Goal: Information Seeking & Learning: Learn about a topic

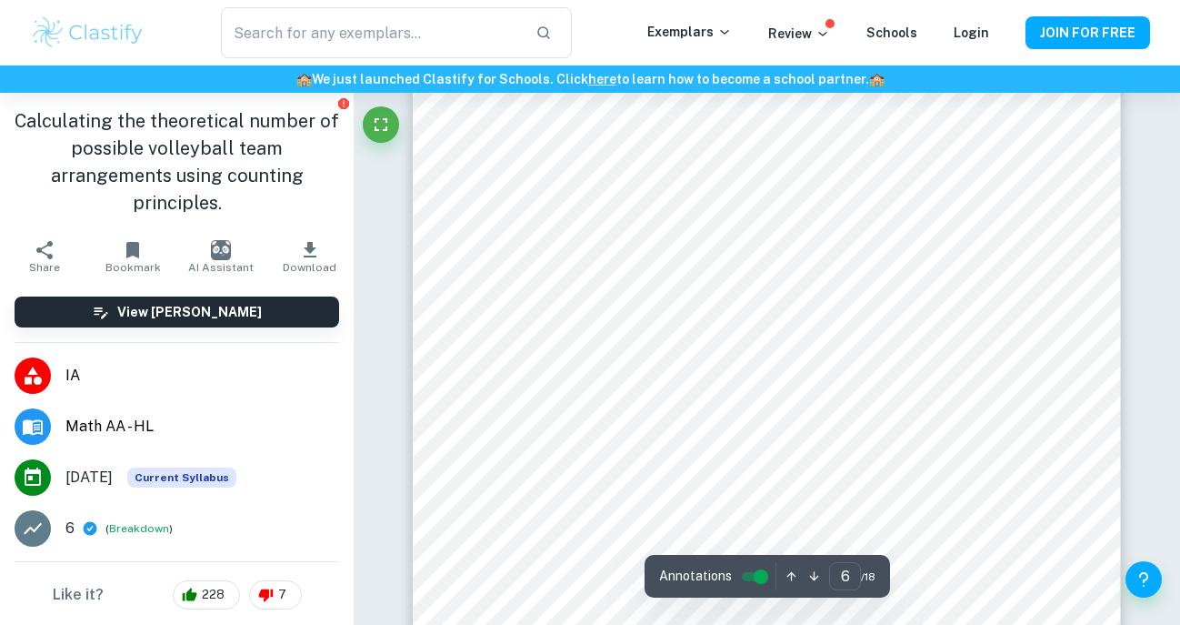
scroll to position [5739, 0]
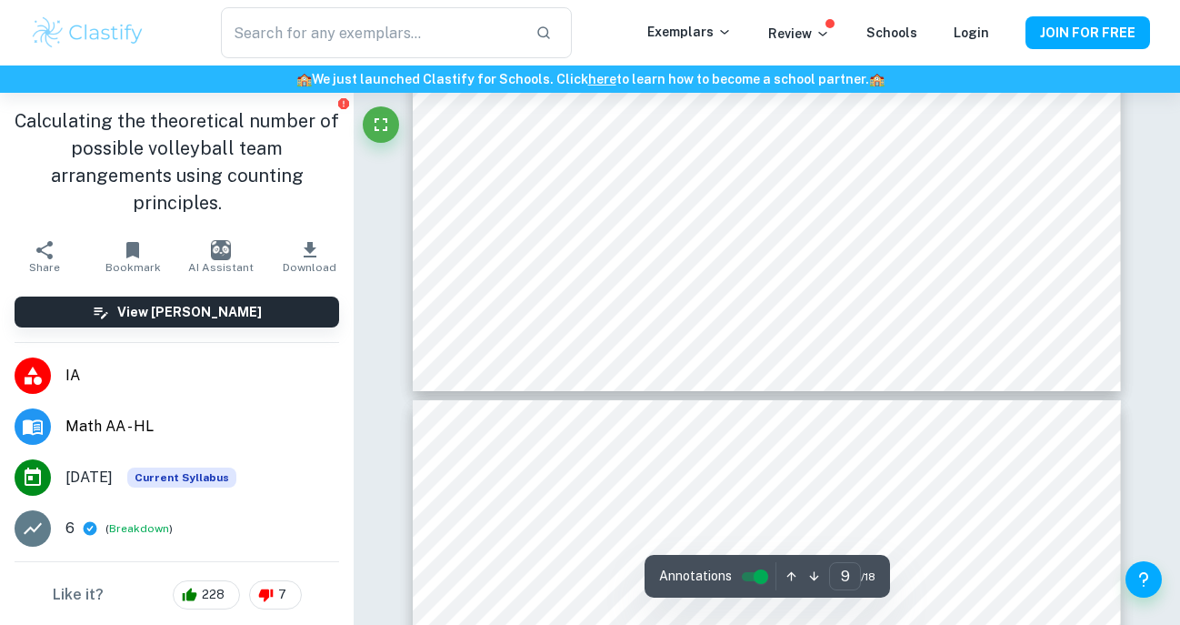
type input "10"
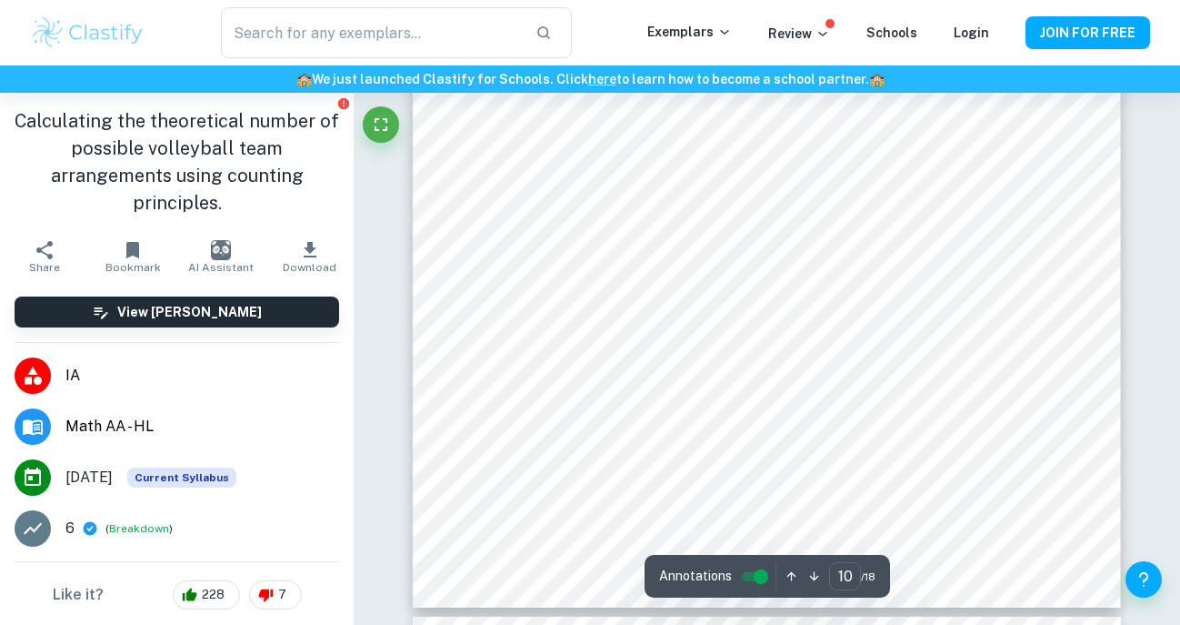
scroll to position [10068, 0]
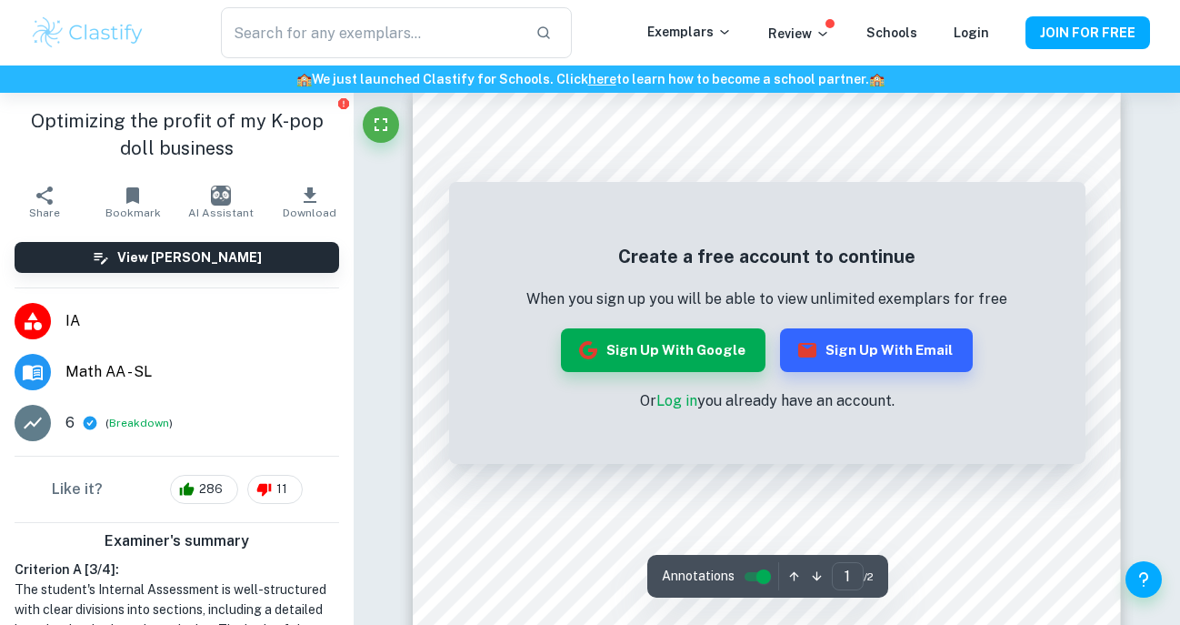
scroll to position [22, 0]
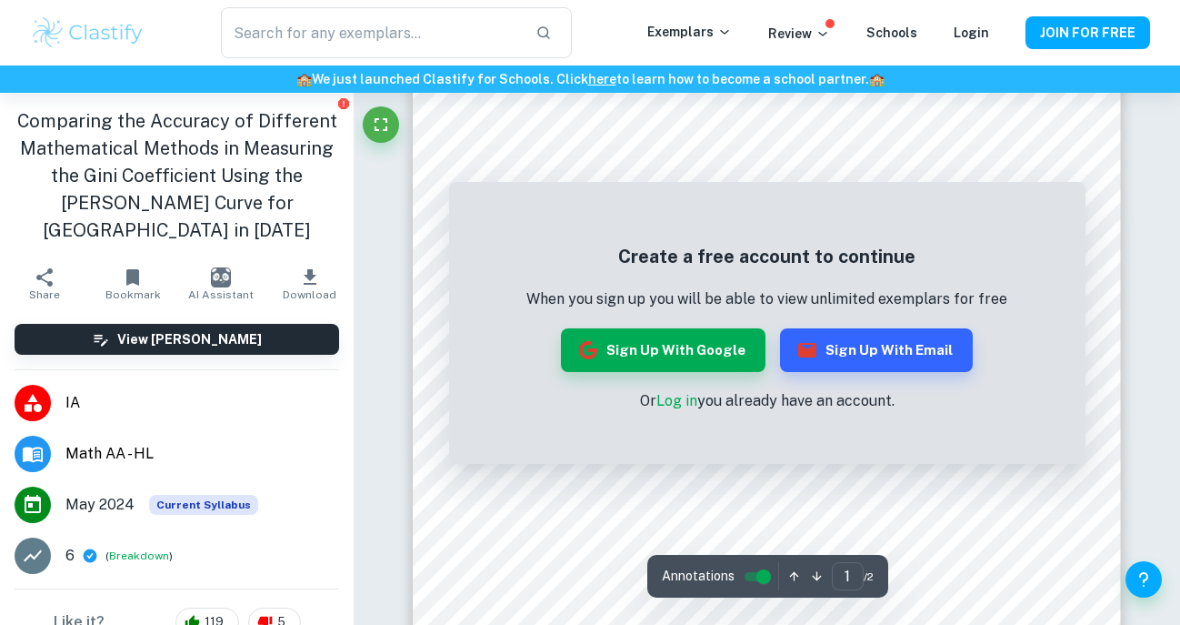
scroll to position [266, 0]
click at [641, 338] on button "Sign up with Google" at bounding box center [663, 350] width 205 height 44
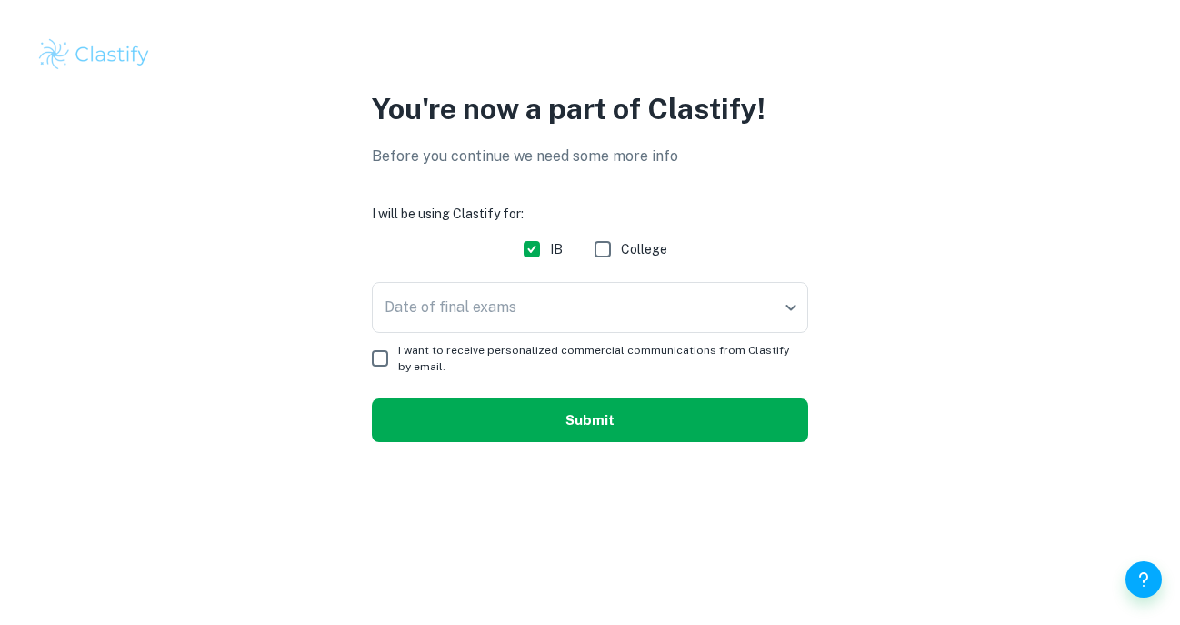
click at [663, 413] on button "Submit" at bounding box center [590, 420] width 437 height 44
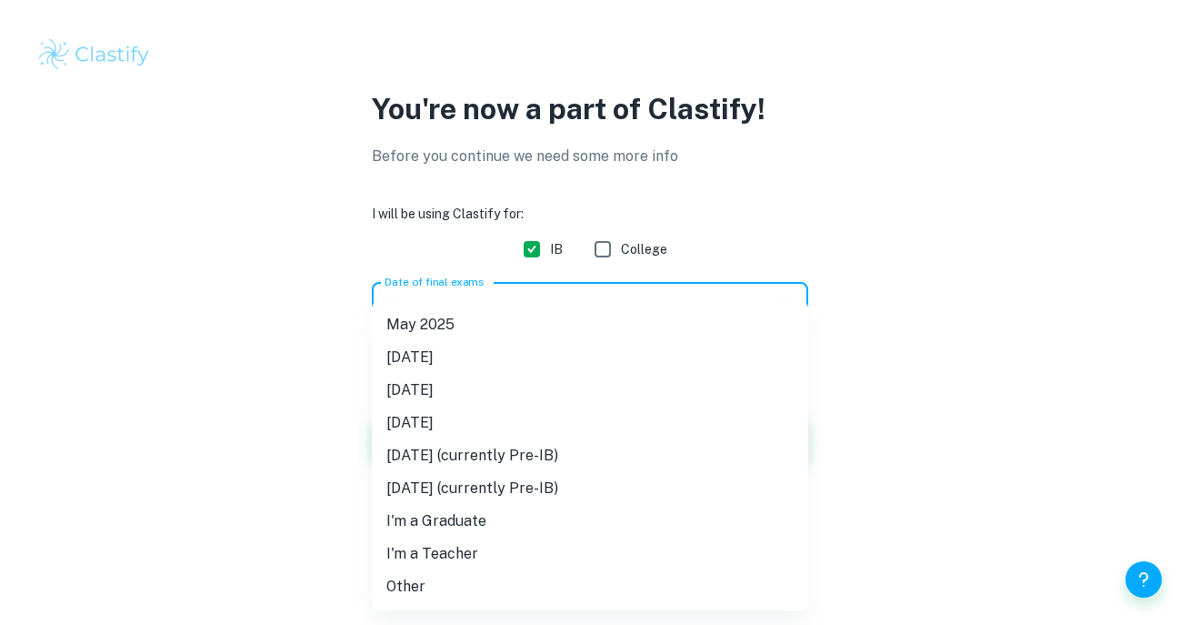
click at [726, 296] on body "We value your privacy We use cookies to enhance your browsing experience, serve…" at bounding box center [590, 312] width 1180 height 625
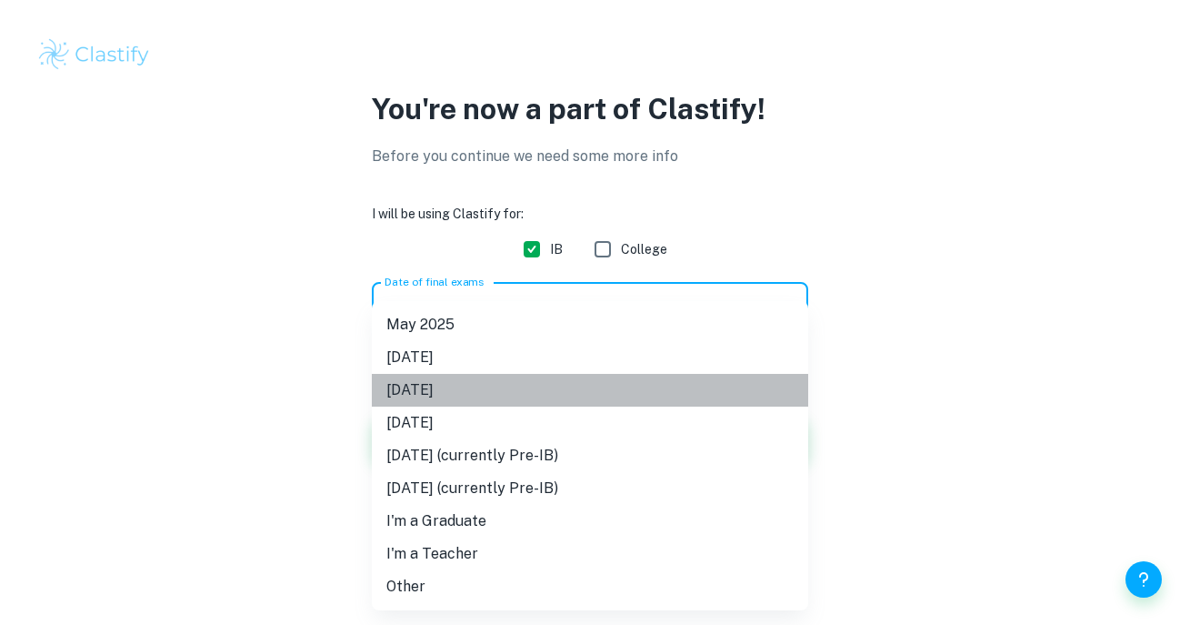
click at [648, 399] on li "May 2026" at bounding box center [590, 390] width 437 height 33
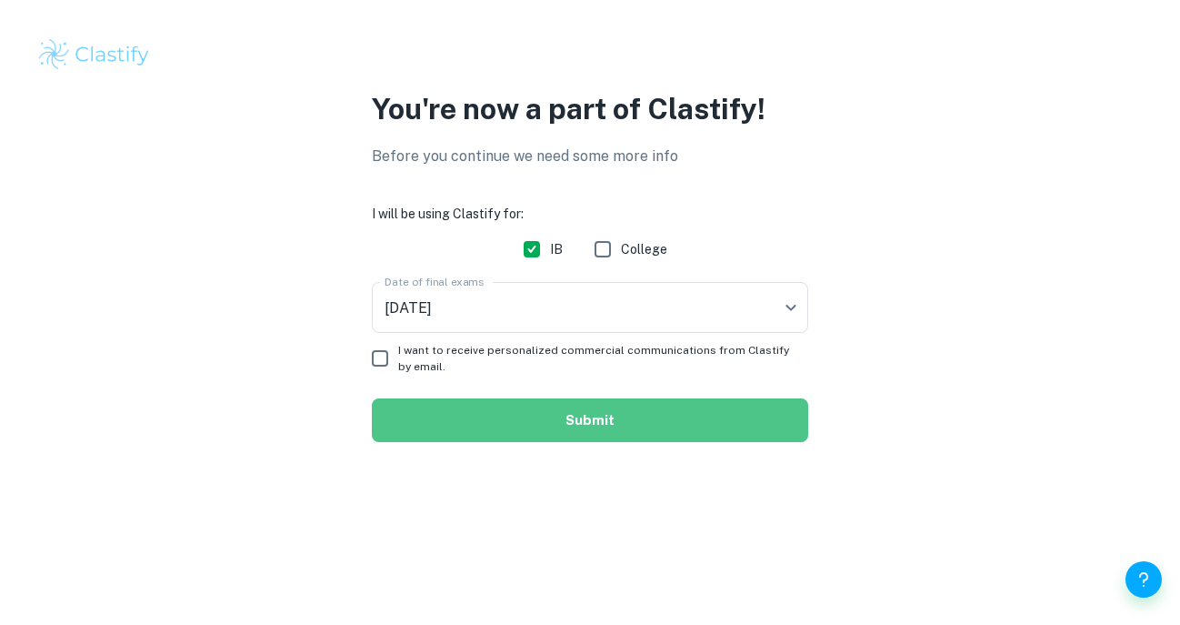
click at [638, 429] on button "Submit" at bounding box center [590, 420] width 437 height 44
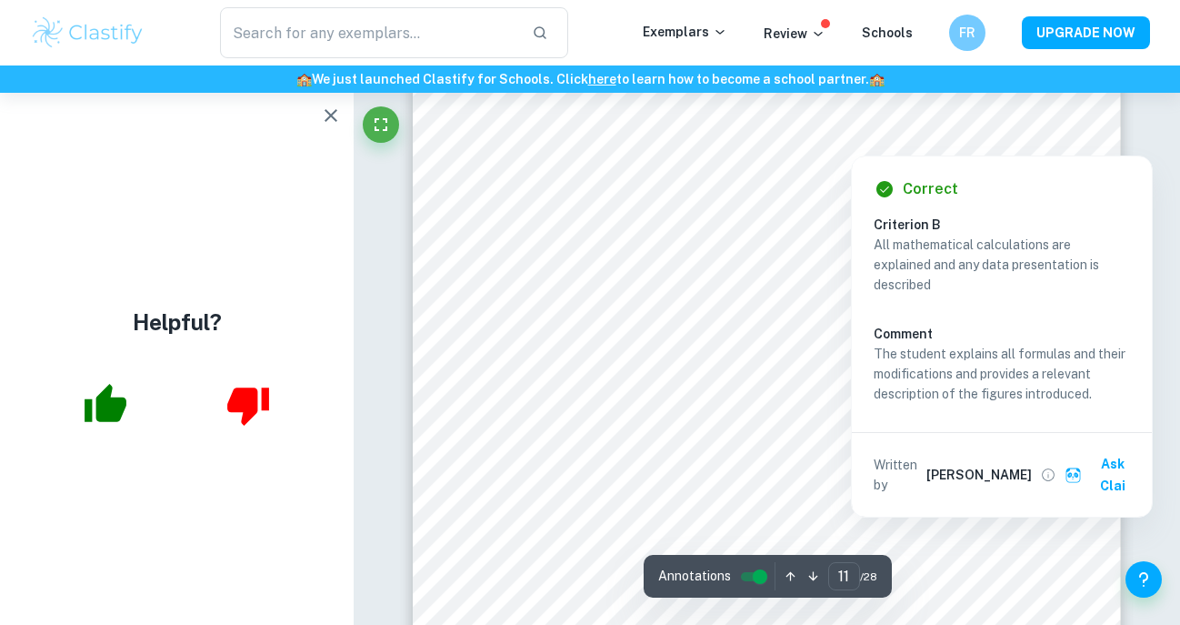
scroll to position [9916, 0]
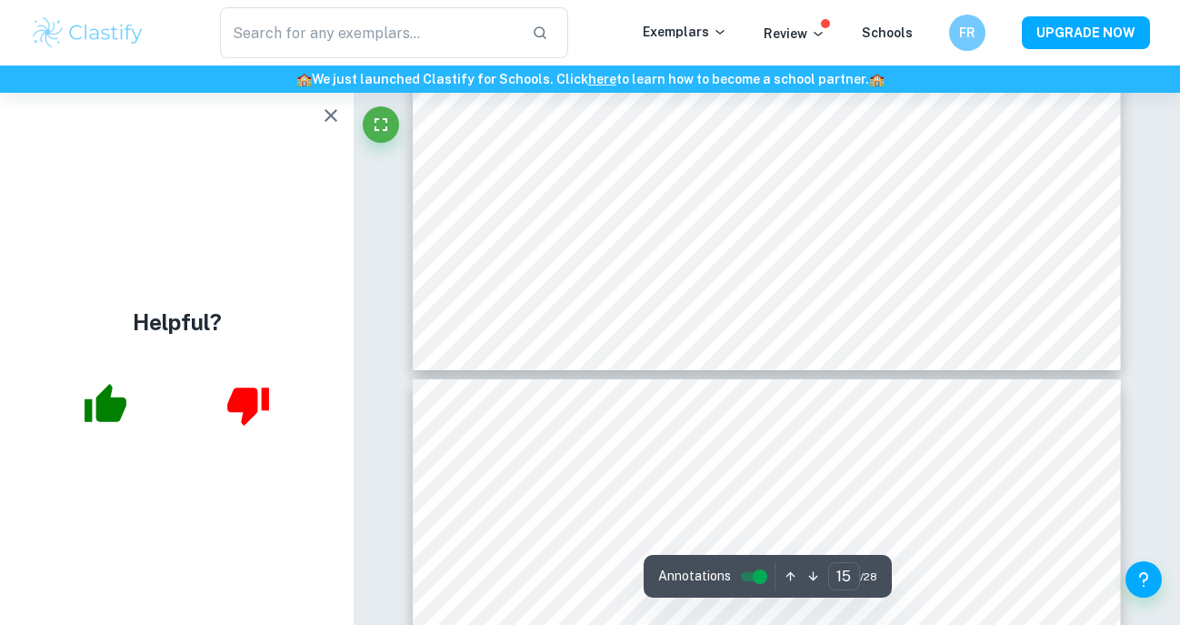
type input "16"
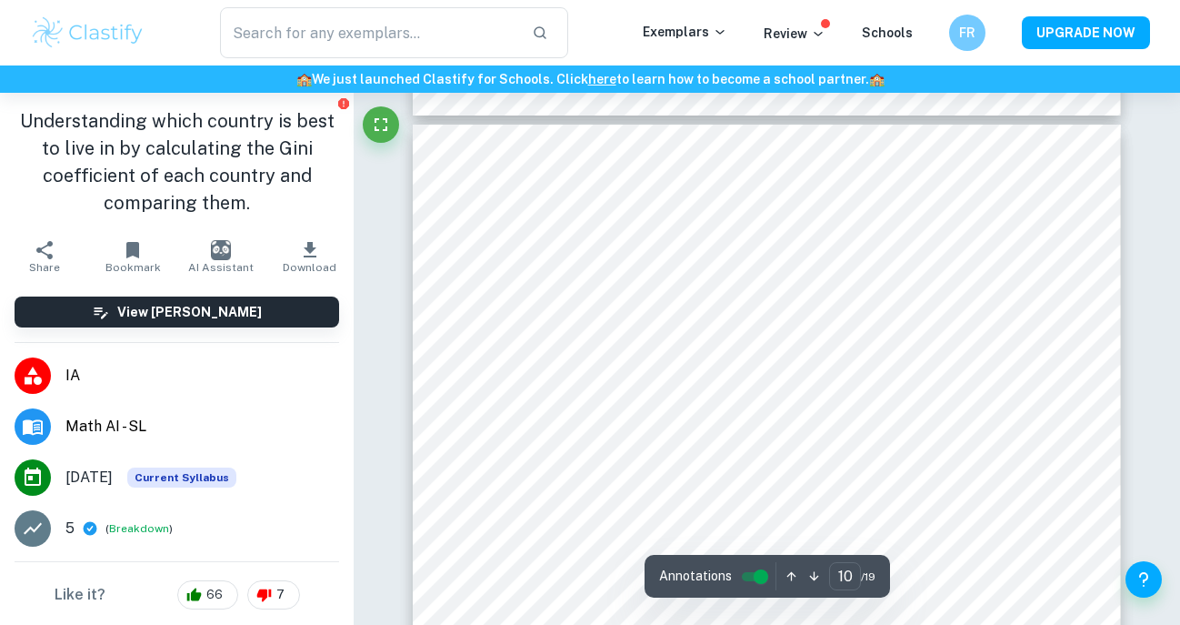
scroll to position [8658, 0]
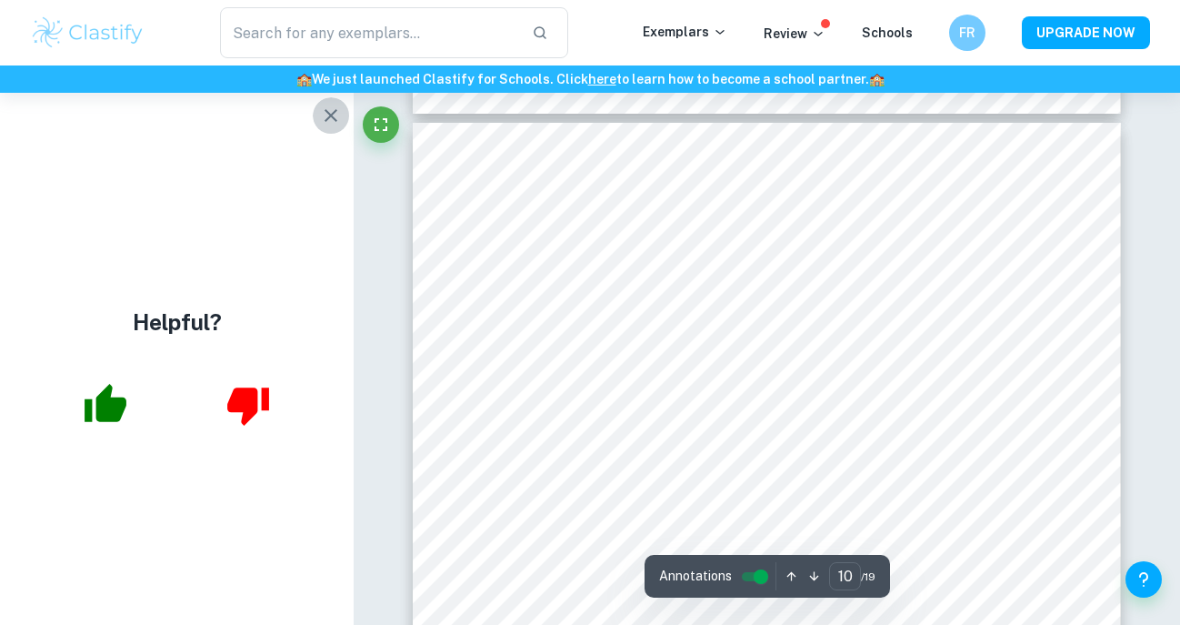
click at [337, 107] on icon "button" at bounding box center [331, 116] width 22 height 22
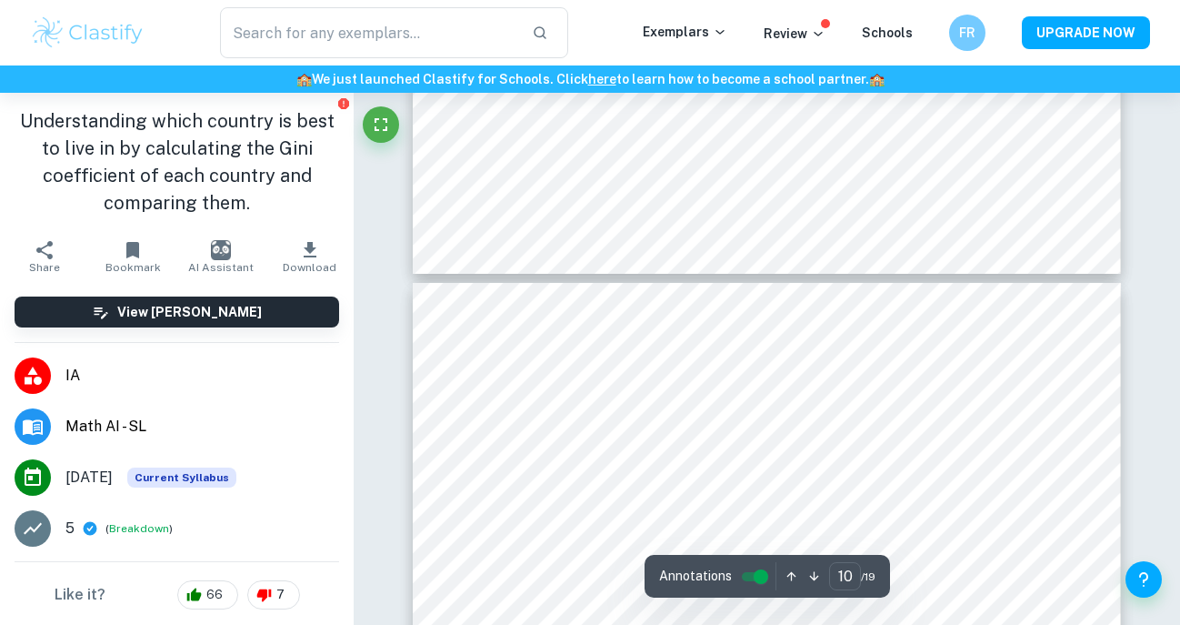
type input "11"
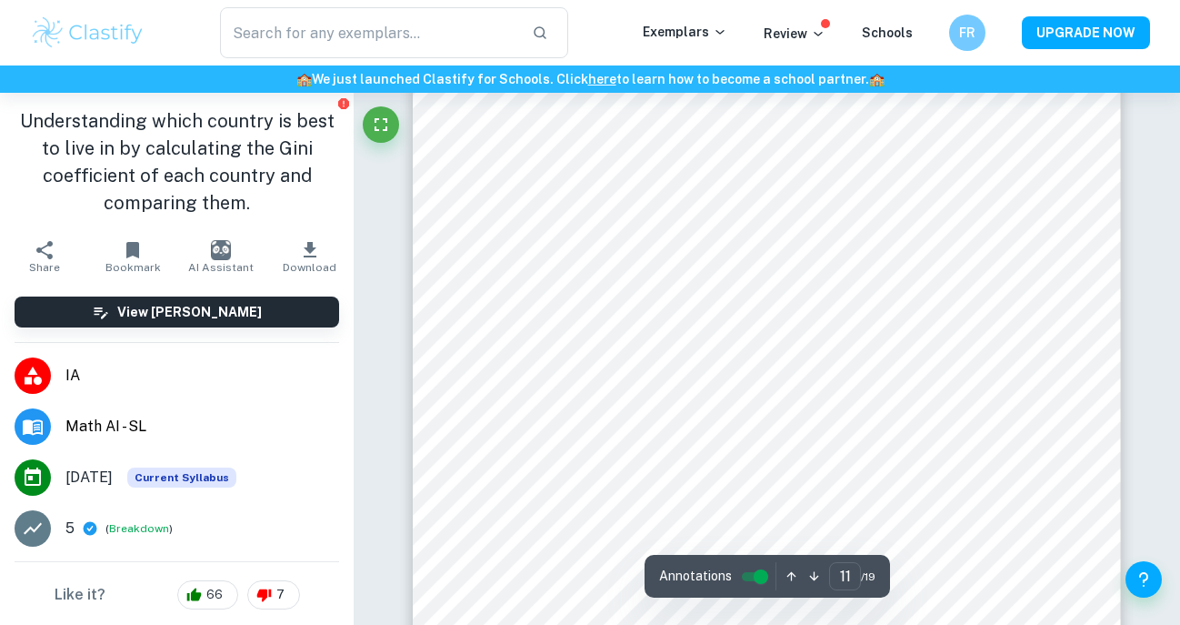
scroll to position [9700, 0]
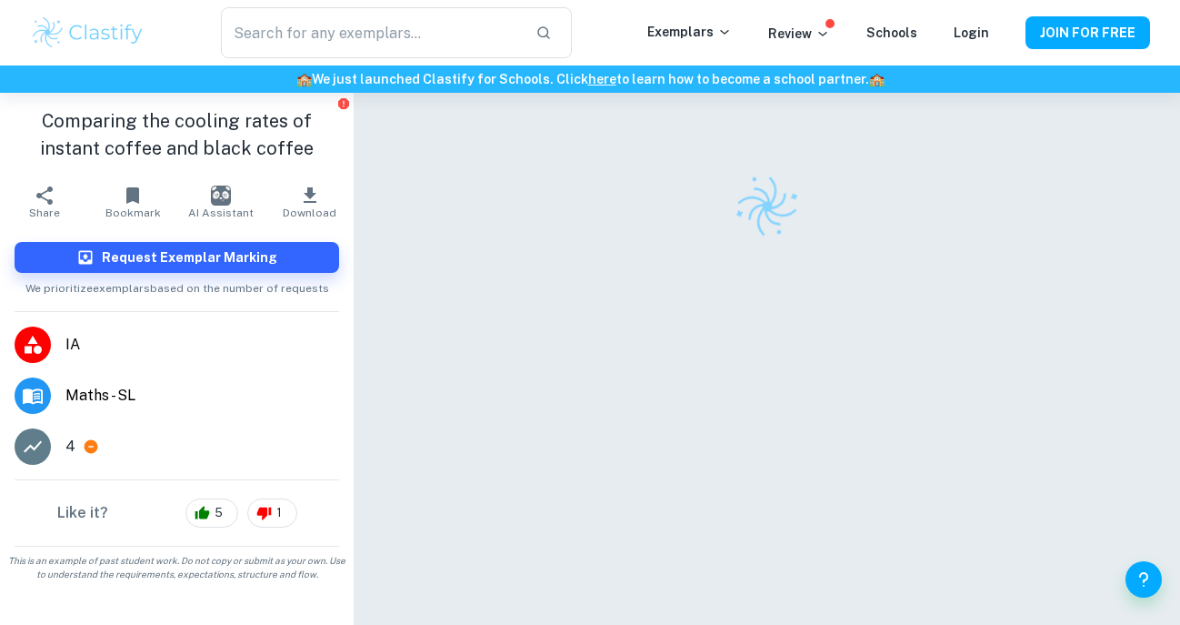
checkbox input "true"
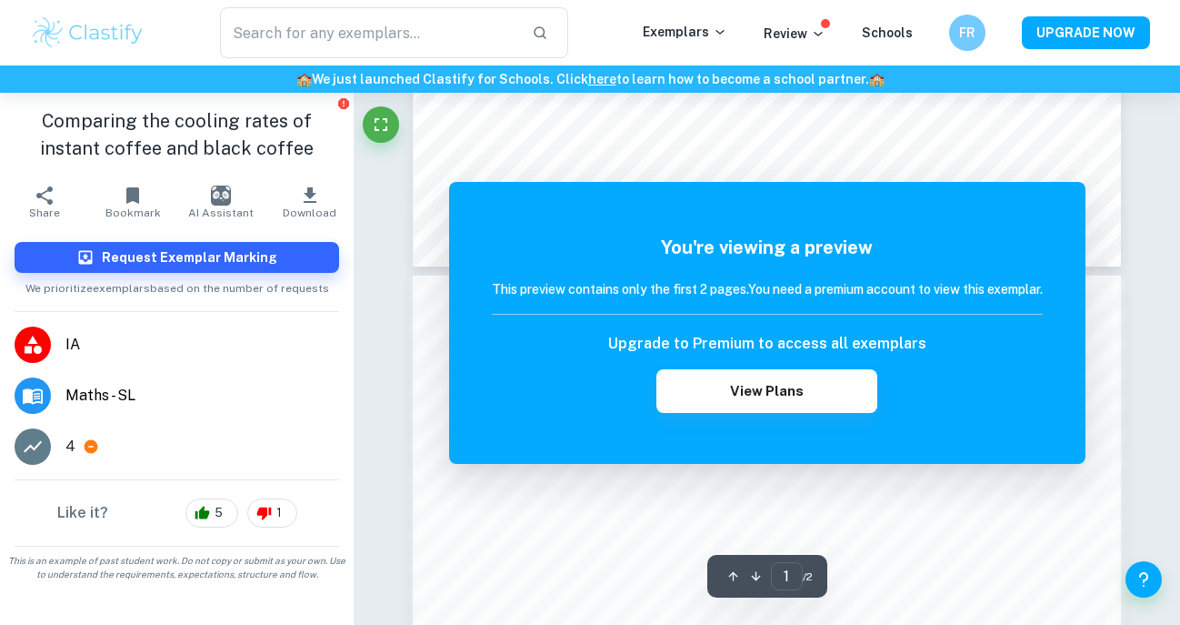
scroll to position [1003, 0]
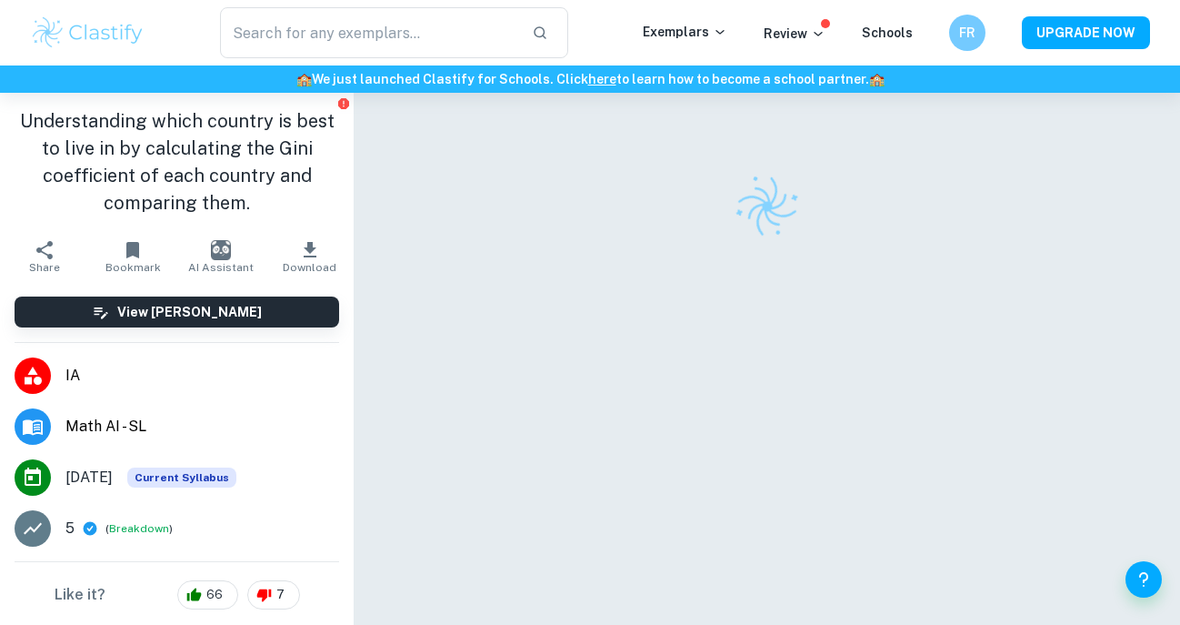
checkbox input "true"
